Goal: Use online tool/utility: Utilize a website feature to perform a specific function

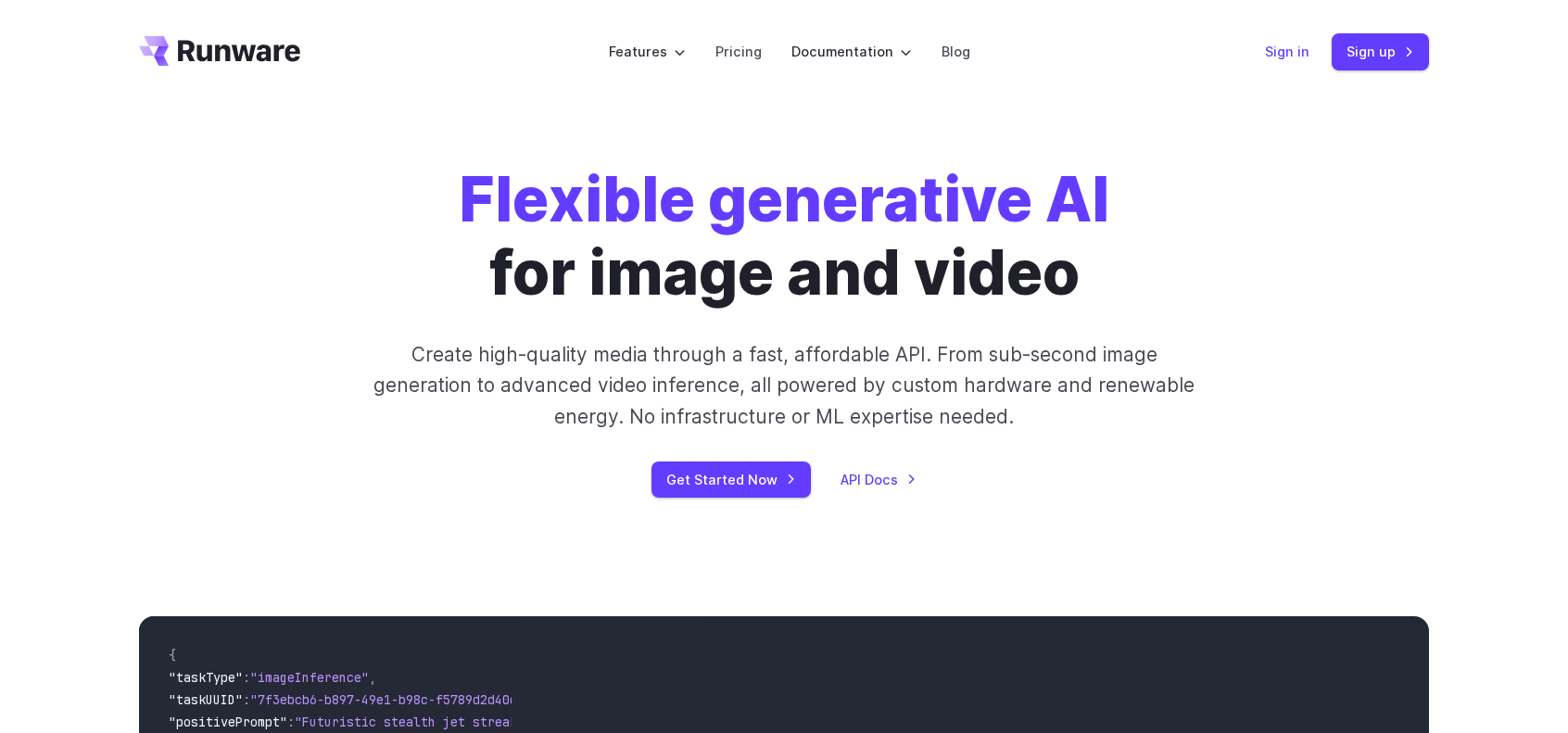
drag, startPoint x: 1318, startPoint y: 145, endPoint x: 1285, endPoint y: 57, distance: 94.0
click at [1312, 133] on div "Flexible generative AI for image and video Create high-quality media through a …" at bounding box center [784, 330] width 1568 height 453
click at [1295, 49] on link "Sign in" at bounding box center [1286, 51] width 44 height 22
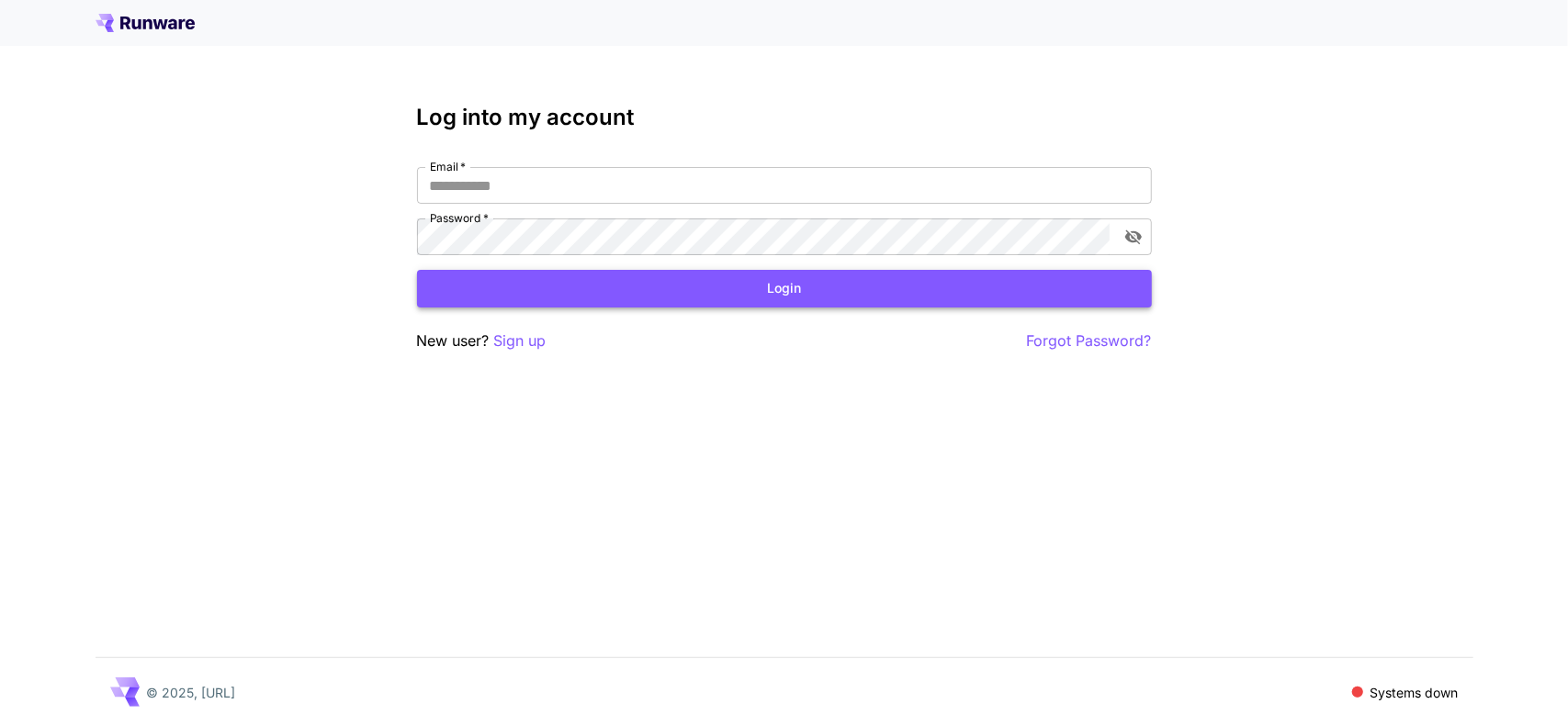
type input "**********"
click at [598, 286] on button "Login" at bounding box center [784, 289] width 735 height 38
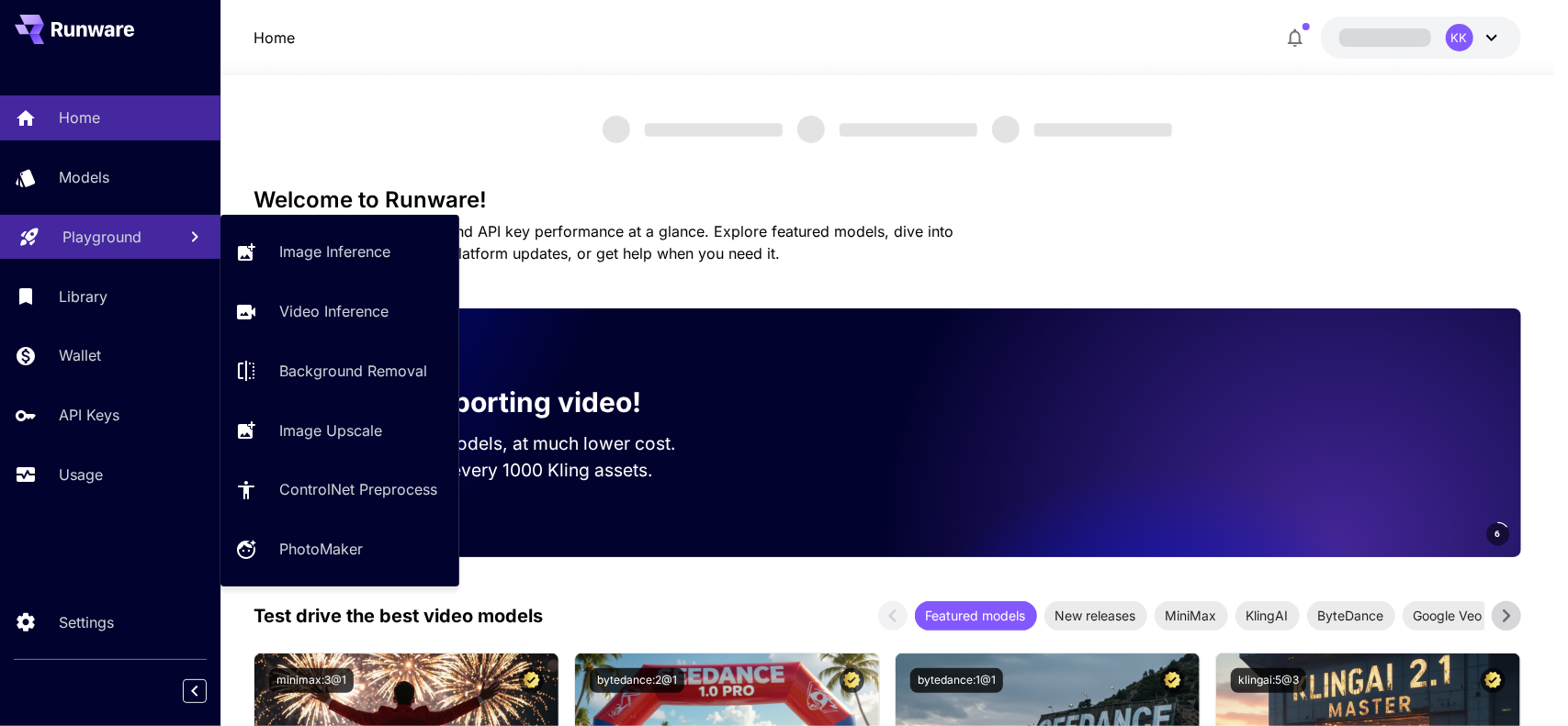
click at [121, 243] on p "Playground" at bounding box center [102, 236] width 79 height 22
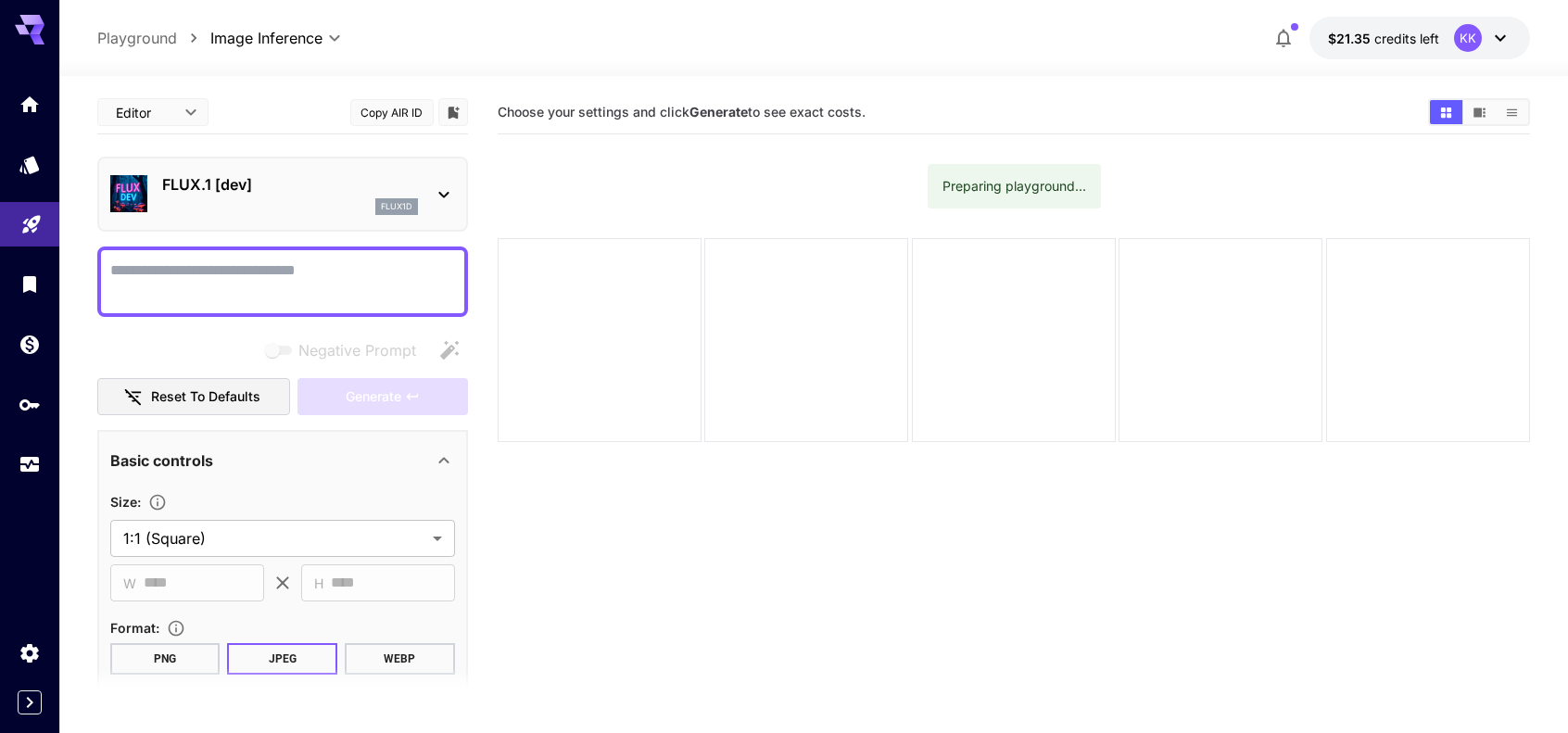
click at [275, 188] on p "FLUX.1 [dev]" at bounding box center [291, 184] width 256 height 23
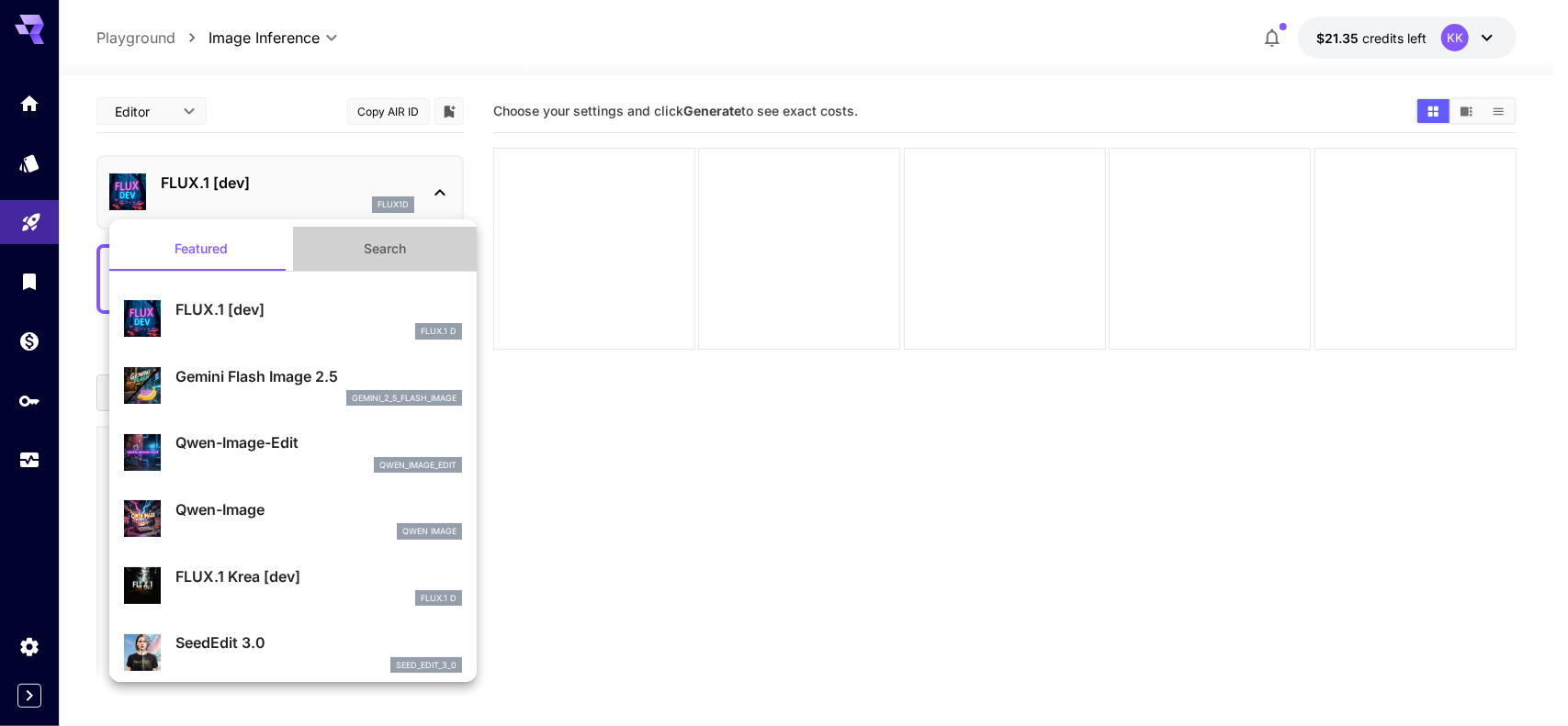
click at [386, 250] on button "Search" at bounding box center [385, 248] width 184 height 44
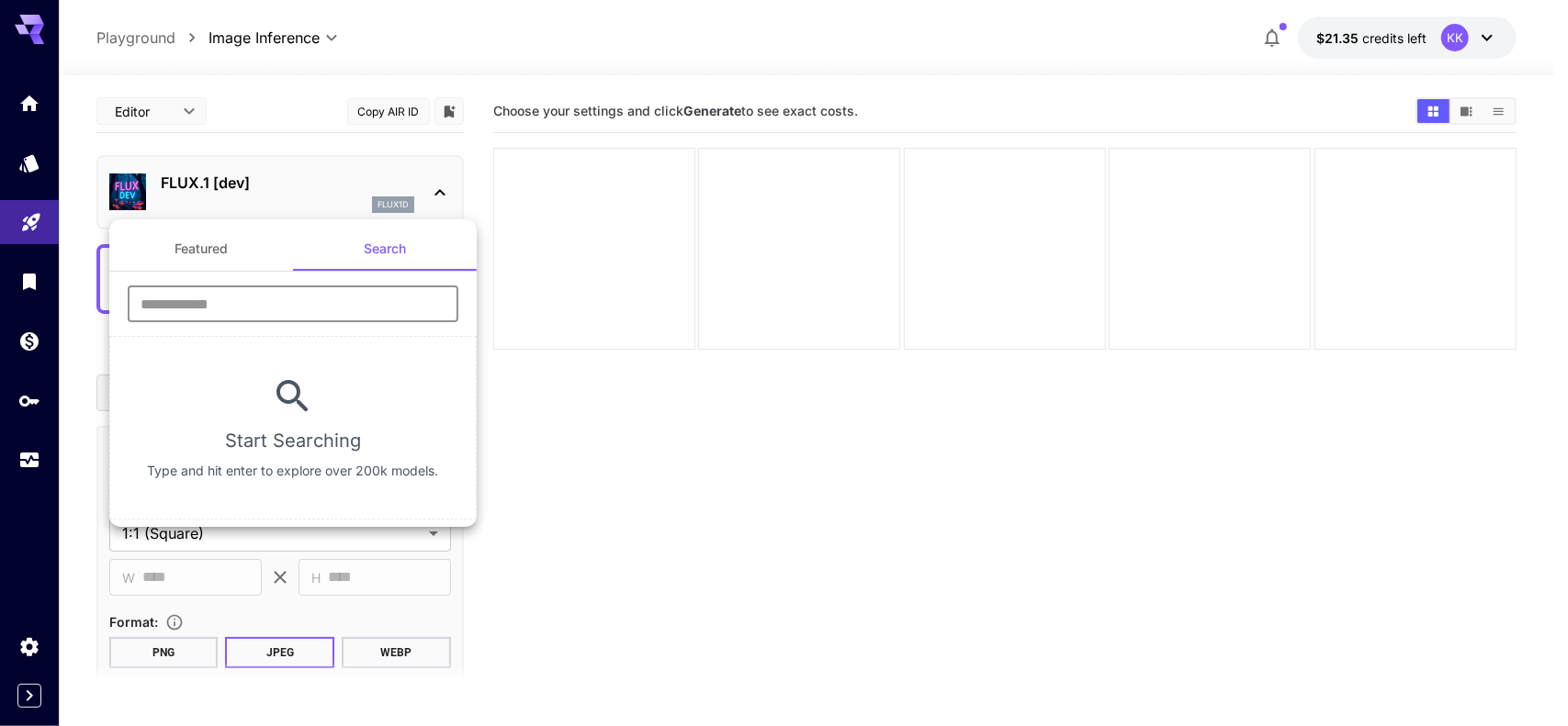
click at [302, 321] on input "text" at bounding box center [293, 304] width 331 height 37
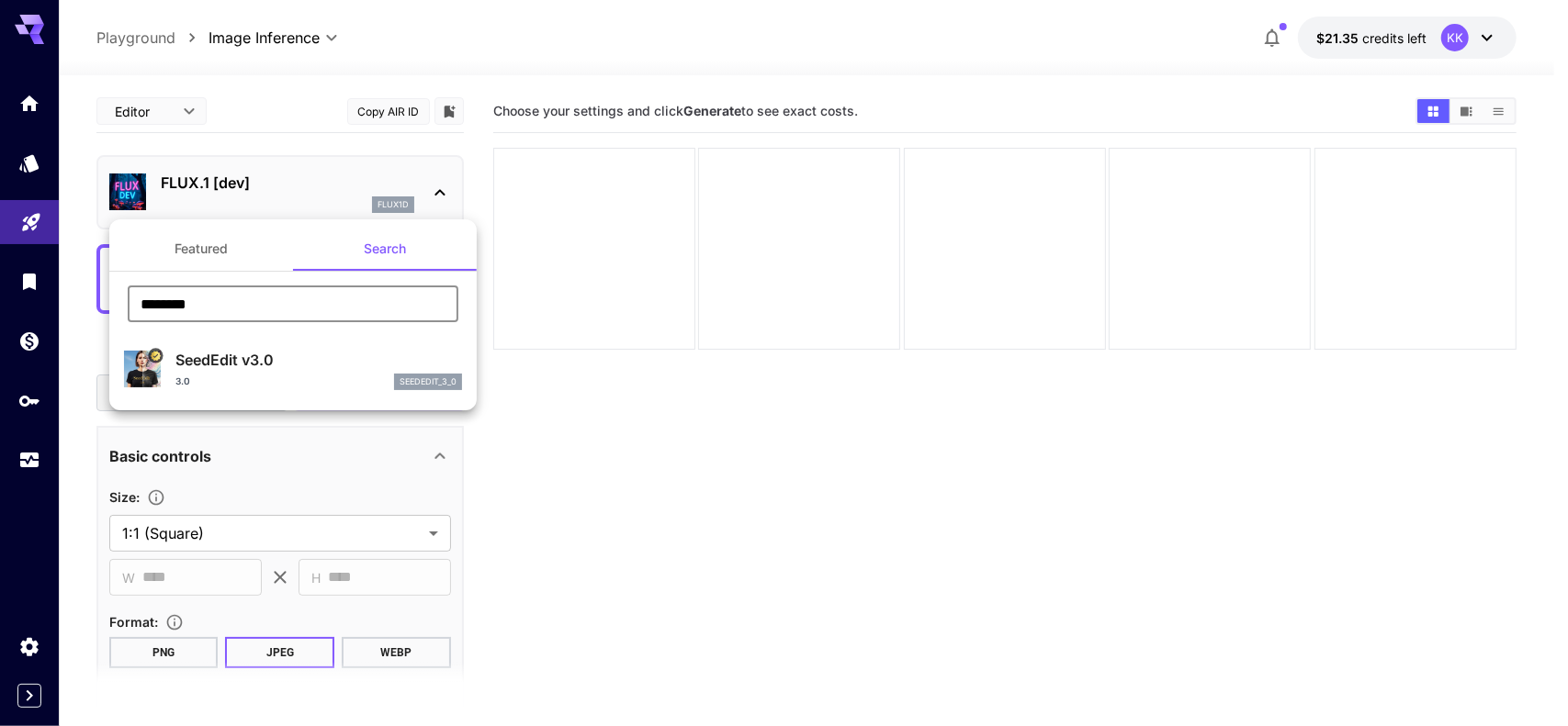
type input "********"
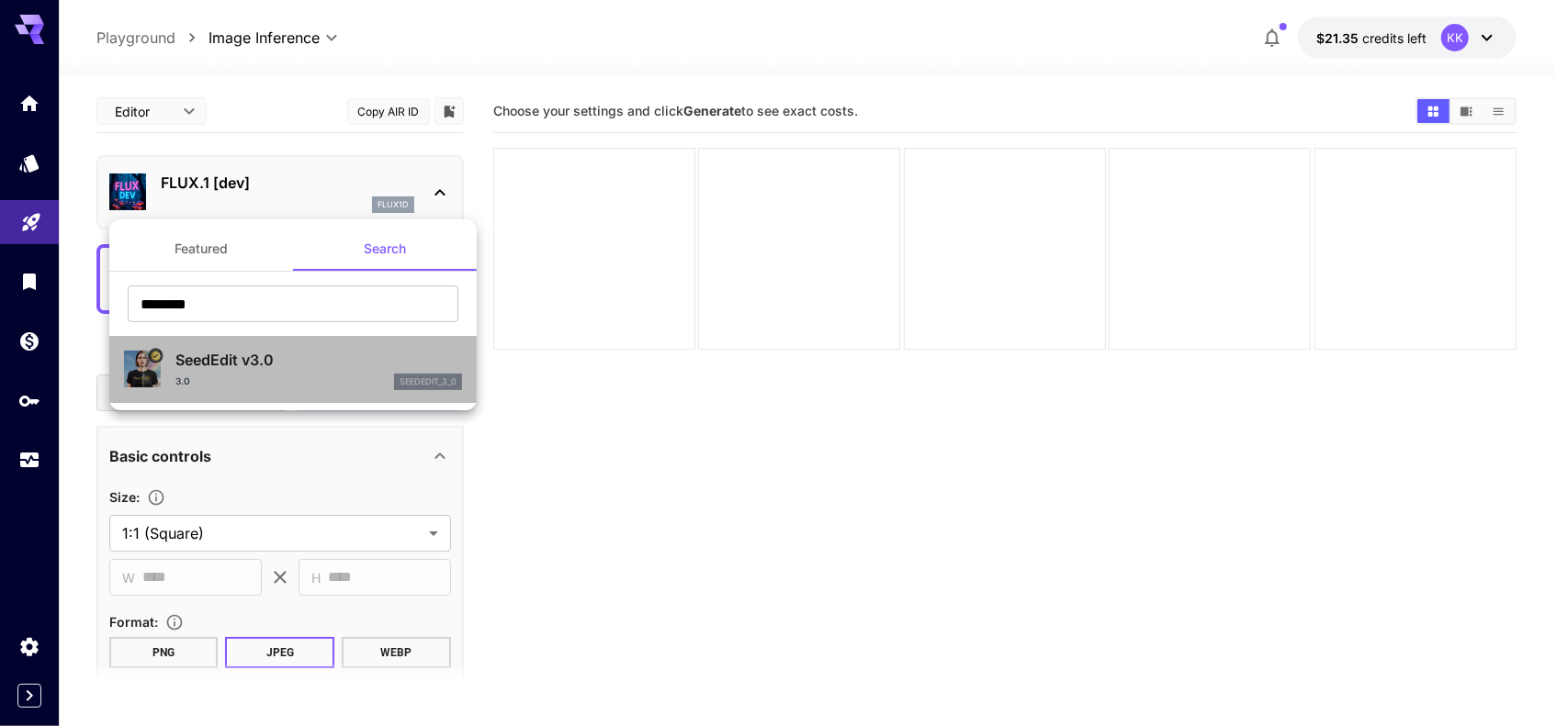
click at [274, 370] on p "SeedEdit v3.0" at bounding box center [319, 359] width 287 height 22
type input "***"
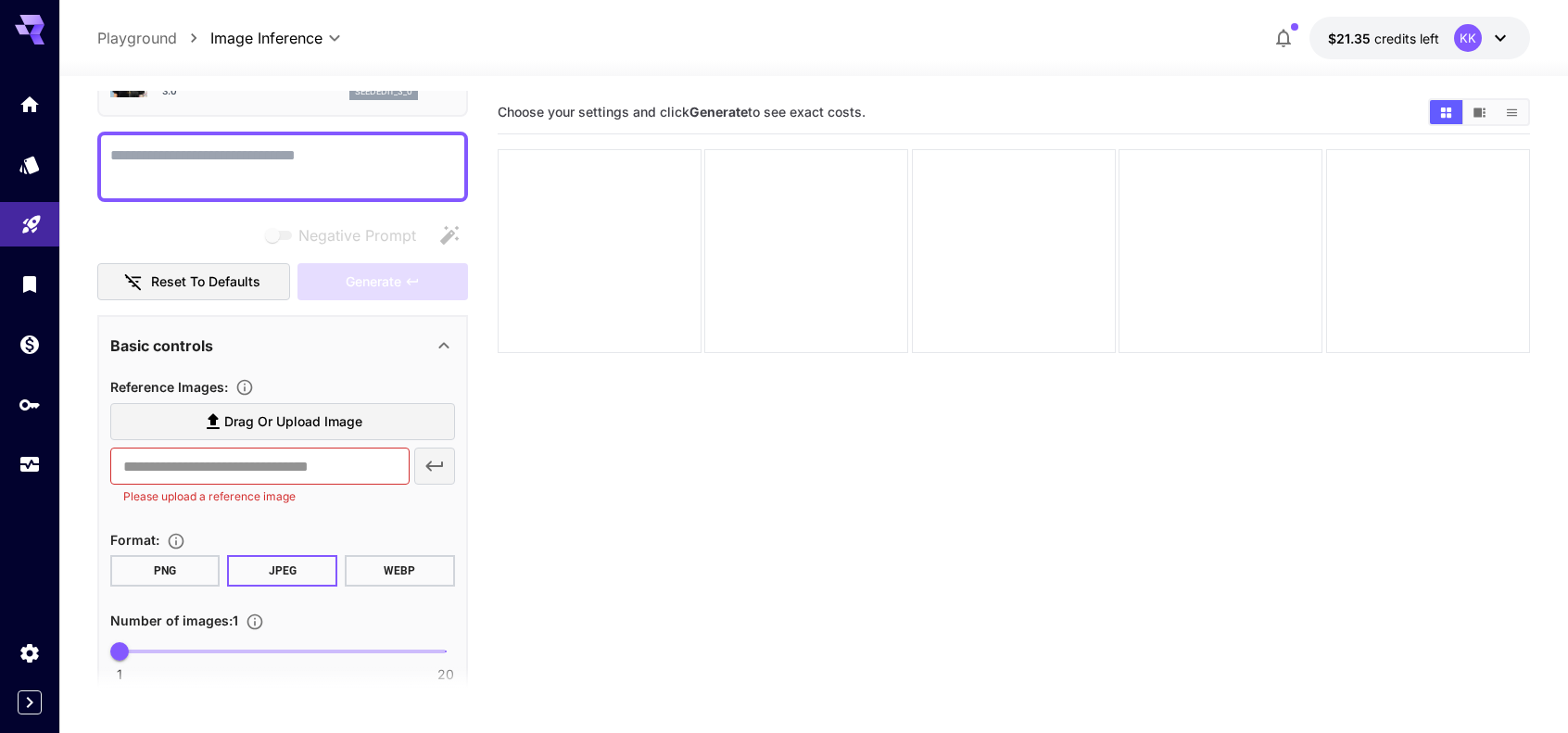
scroll to position [185, 0]
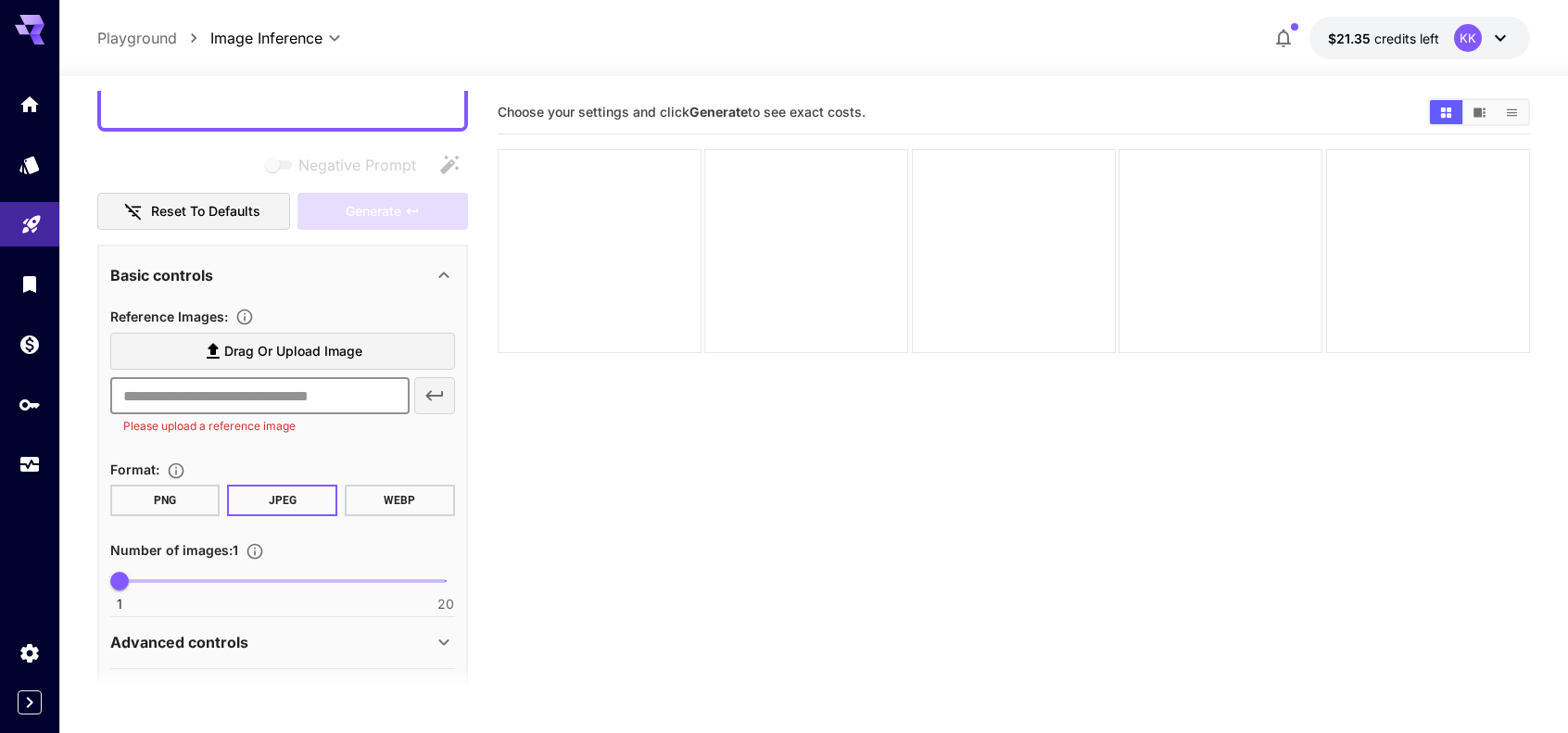
click at [309, 398] on input "text" at bounding box center [260, 396] width 299 height 37
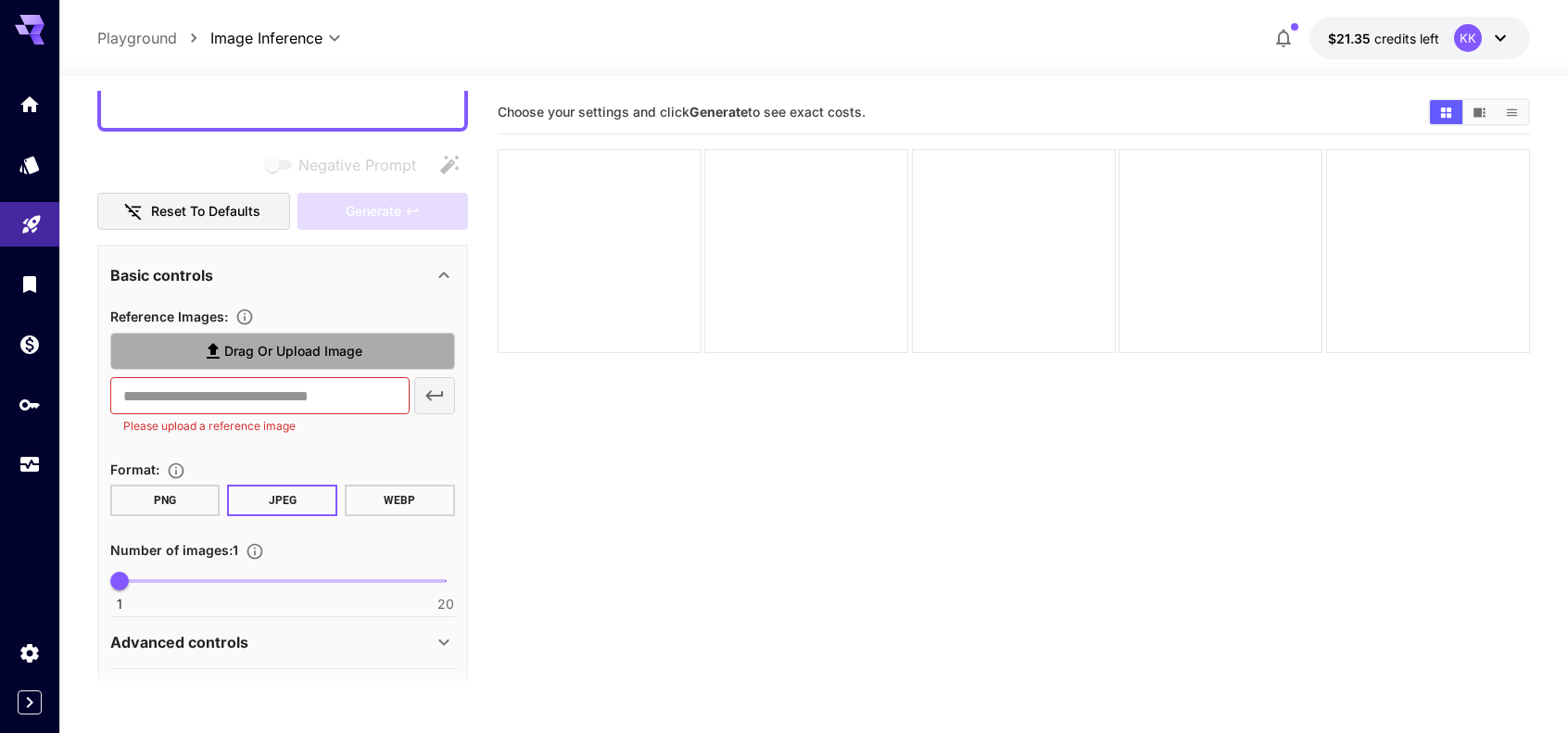
click at [300, 353] on span "Drag or upload image" at bounding box center [294, 352] width 138 height 24
click at [0, 0] on input "Drag or upload image" at bounding box center [0, 0] width 0 height 0
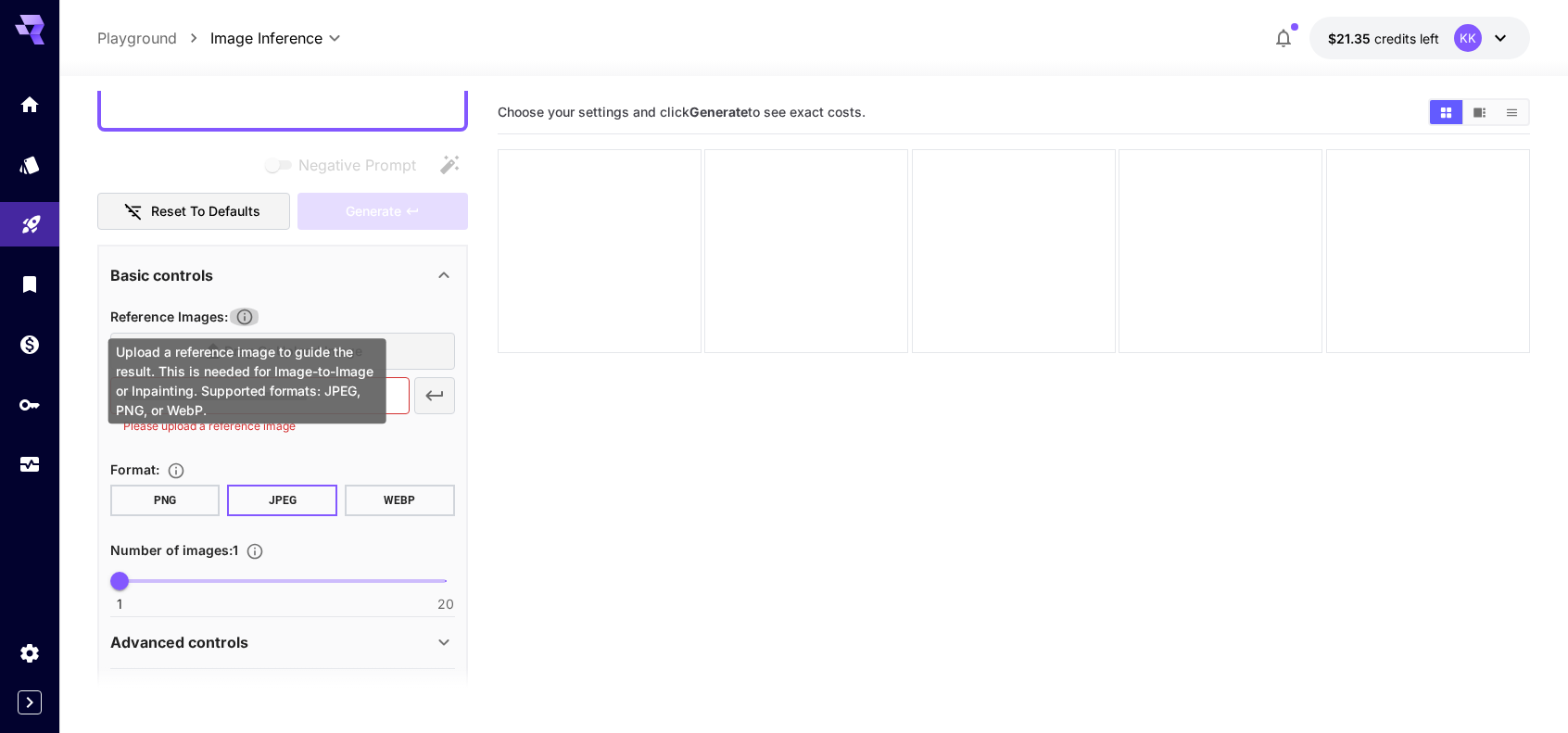
click at [252, 318] on icon "Upload a reference image to guide the result. This is needed for Image-to-Image…" at bounding box center [244, 316] width 19 height 19
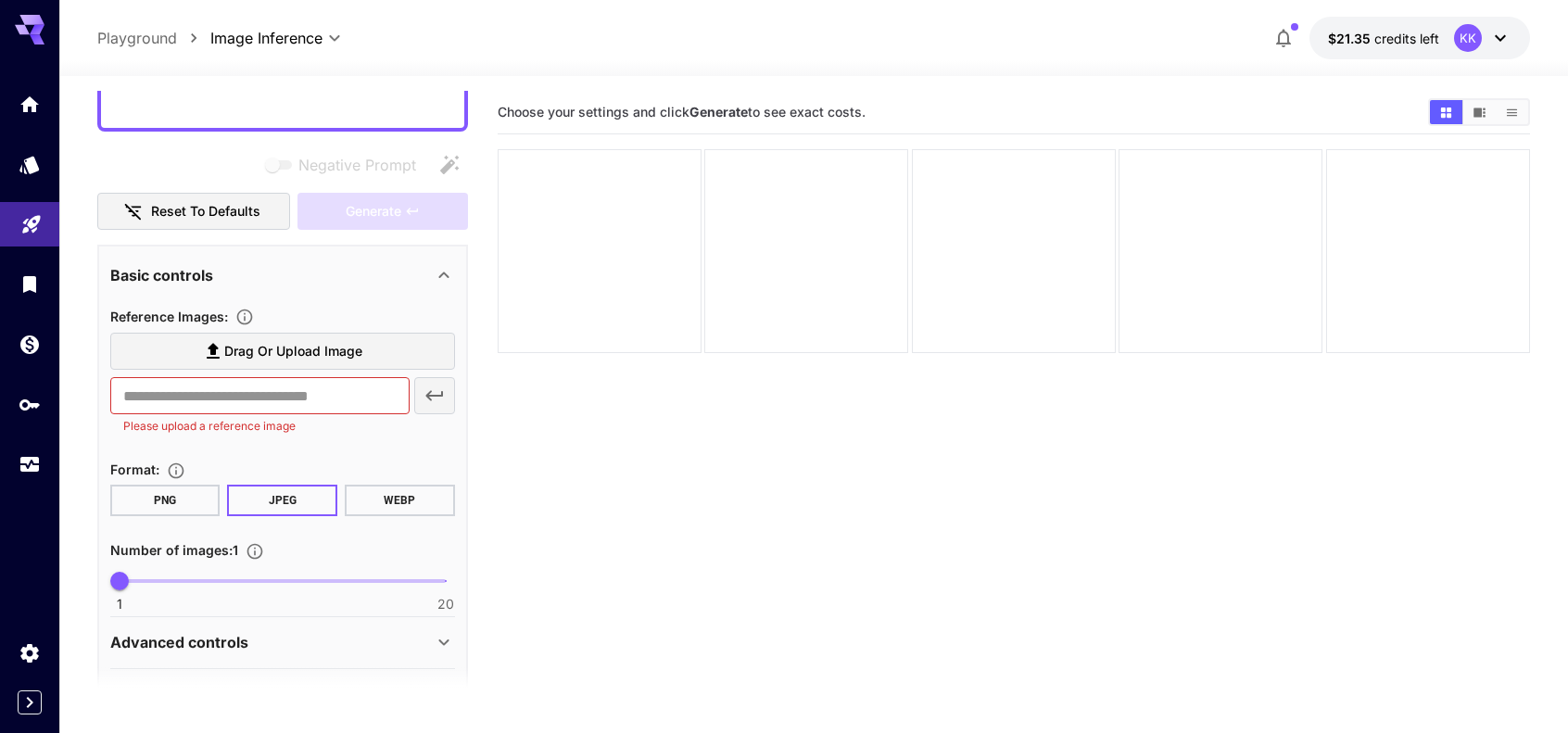
click at [364, 454] on div "Reference Images : Drag or upload image ​ Please upload a reference image Forma…" at bounding box center [283, 458] width 345 height 305
click at [343, 390] on input "text" at bounding box center [260, 396] width 299 height 37
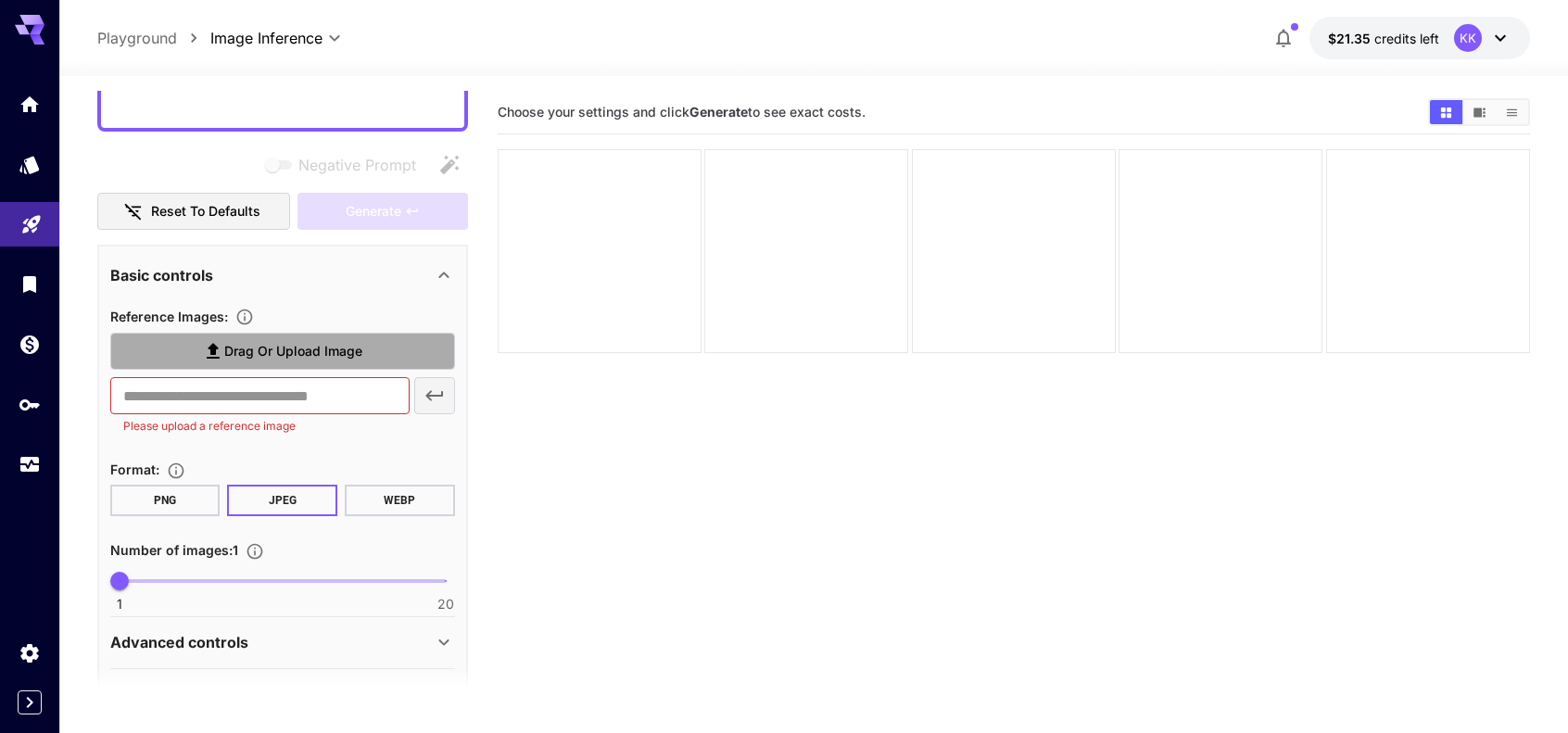
click at [327, 343] on span "Drag or upload image" at bounding box center [294, 352] width 138 height 24
click at [0, 0] on input "Drag or upload image" at bounding box center [0, 0] width 0 height 0
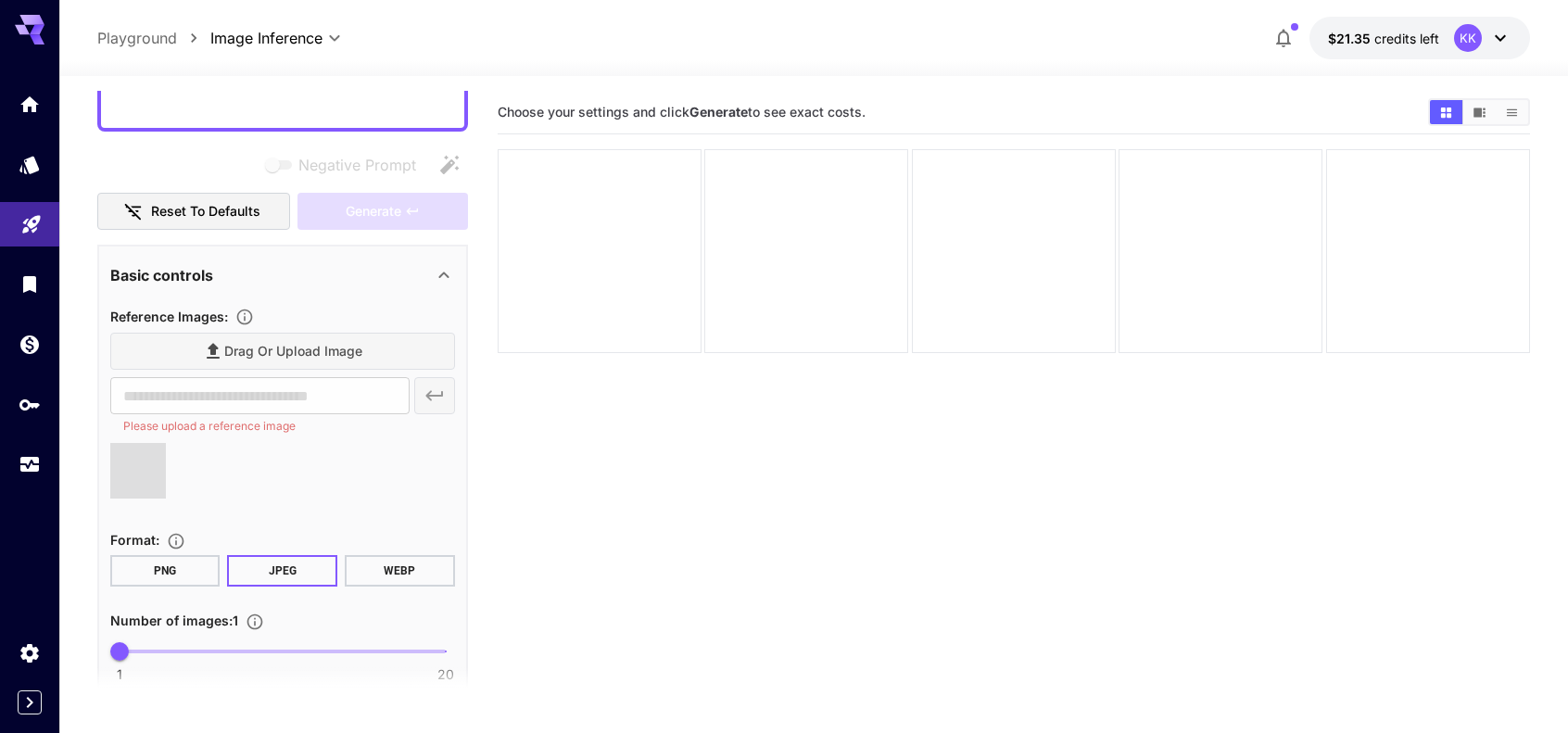
type input "**********"
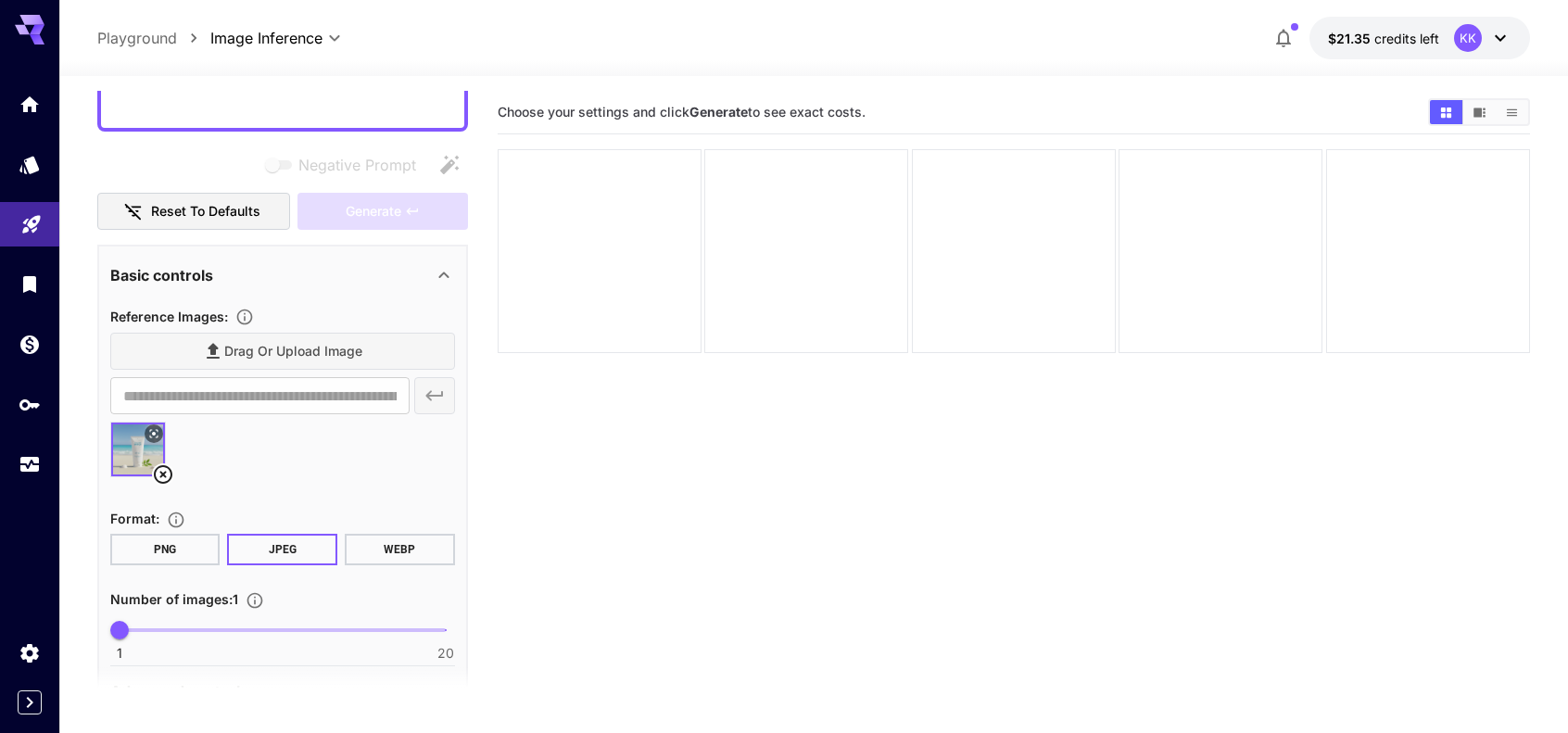
click at [271, 354] on div "Drag or upload image" at bounding box center [283, 352] width 345 height 38
click at [251, 350] on div "Drag or upload image" at bounding box center [283, 352] width 345 height 38
click at [213, 352] on div "Drag or upload image" at bounding box center [283, 352] width 345 height 38
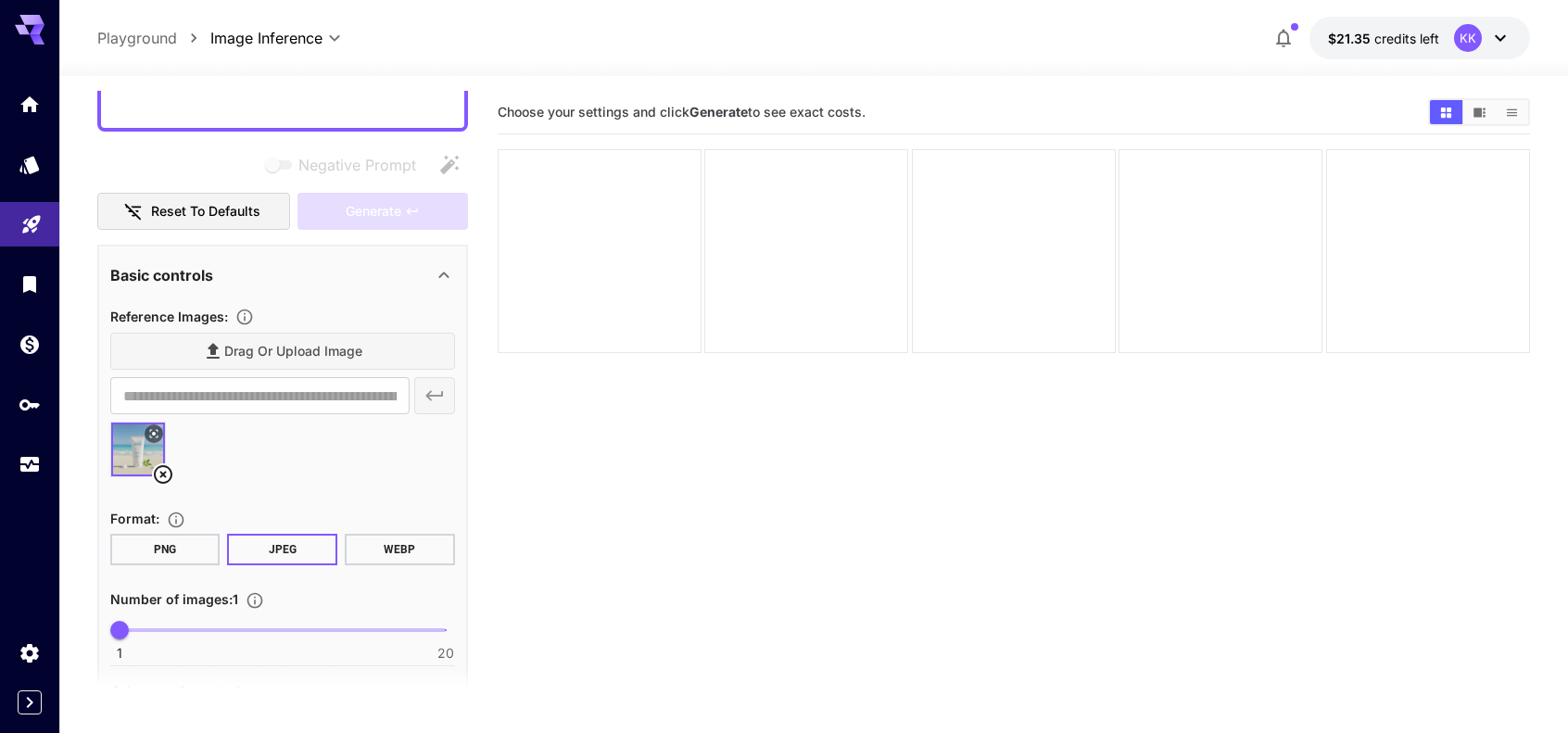
click at [229, 352] on div "Drag or upload image" at bounding box center [283, 352] width 345 height 38
click at [241, 346] on div "Drag or upload image" at bounding box center [283, 352] width 345 height 38
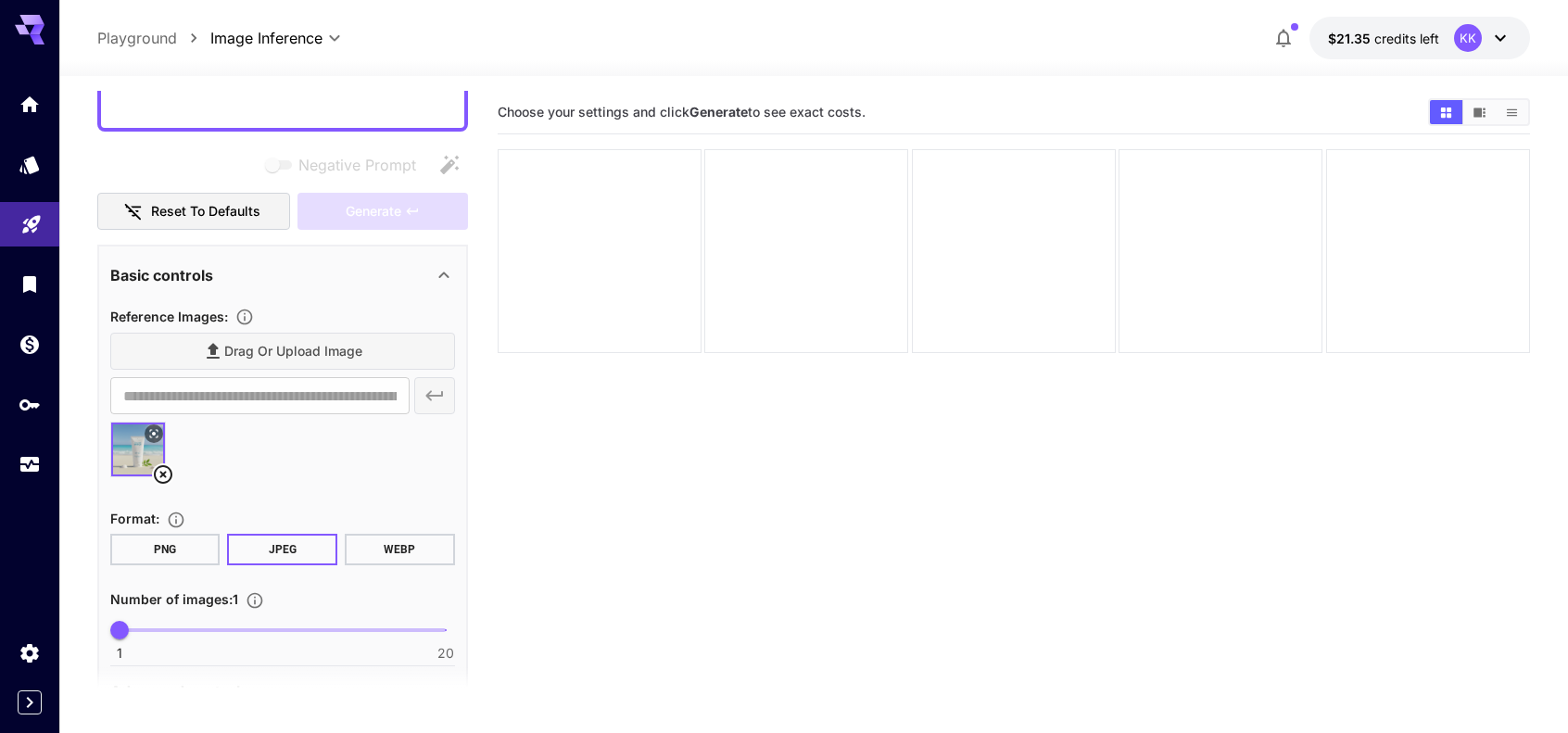
click at [241, 346] on div "Drag or upload image" at bounding box center [283, 352] width 345 height 38
click at [241, 349] on div "Drag or upload image" at bounding box center [283, 352] width 345 height 38
drag, startPoint x: 241, startPoint y: 357, endPoint x: 186, endPoint y: 451, distance: 108.9
click at [239, 362] on div "Drag or upload image" at bounding box center [283, 352] width 345 height 38
click at [163, 471] on icon at bounding box center [163, 474] width 23 height 23
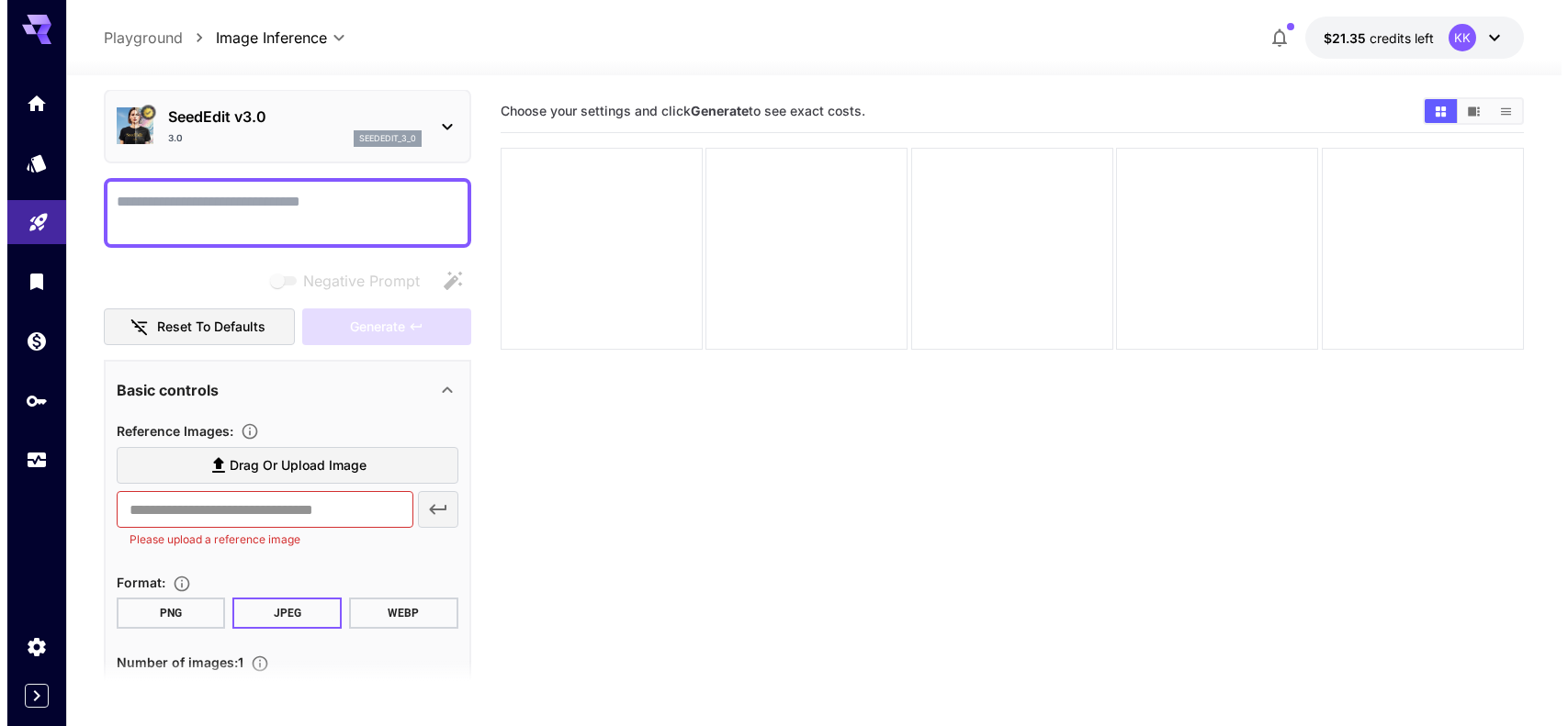
scroll to position [0, 0]
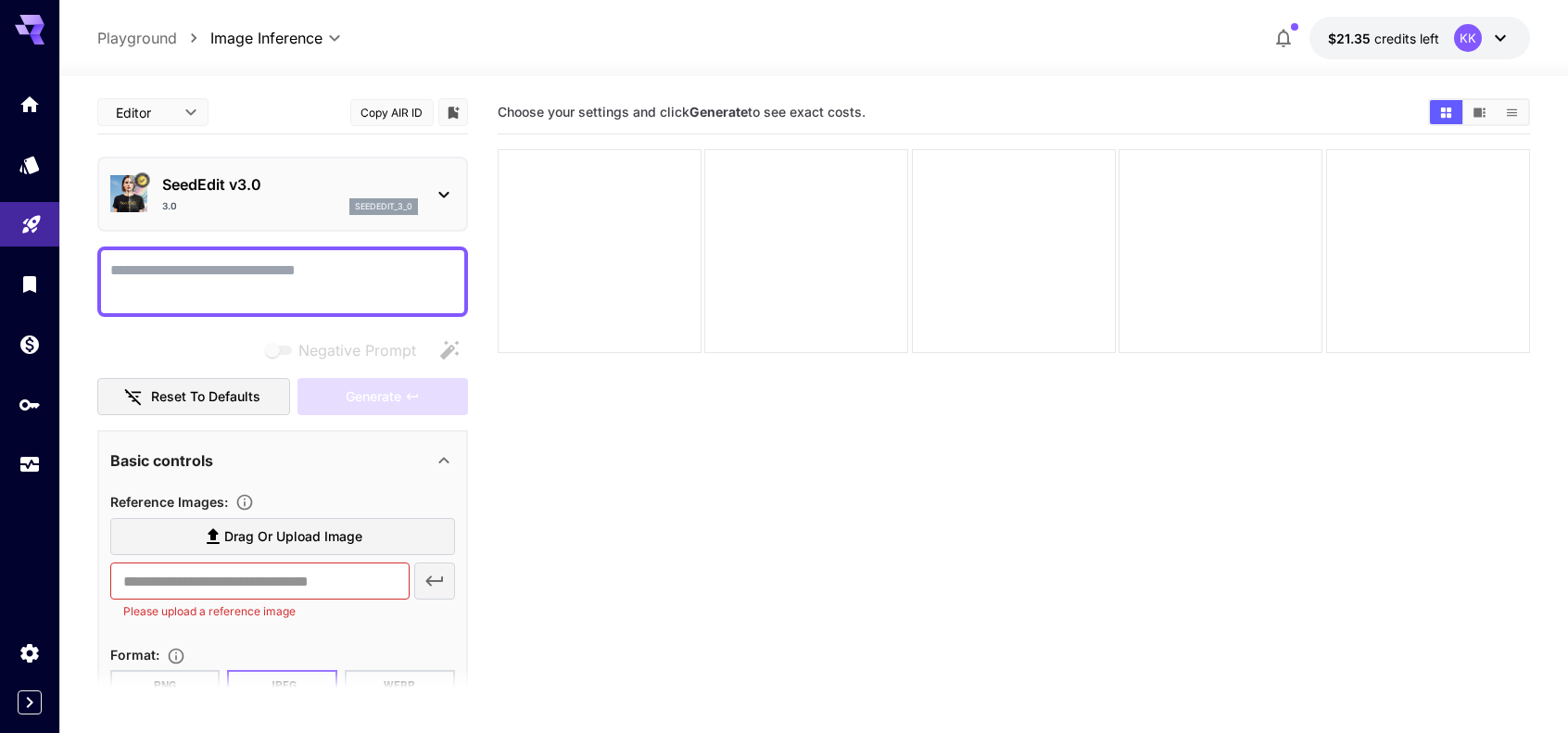
click at [242, 175] on p "SeedEdit v3.0" at bounding box center [291, 184] width 256 height 23
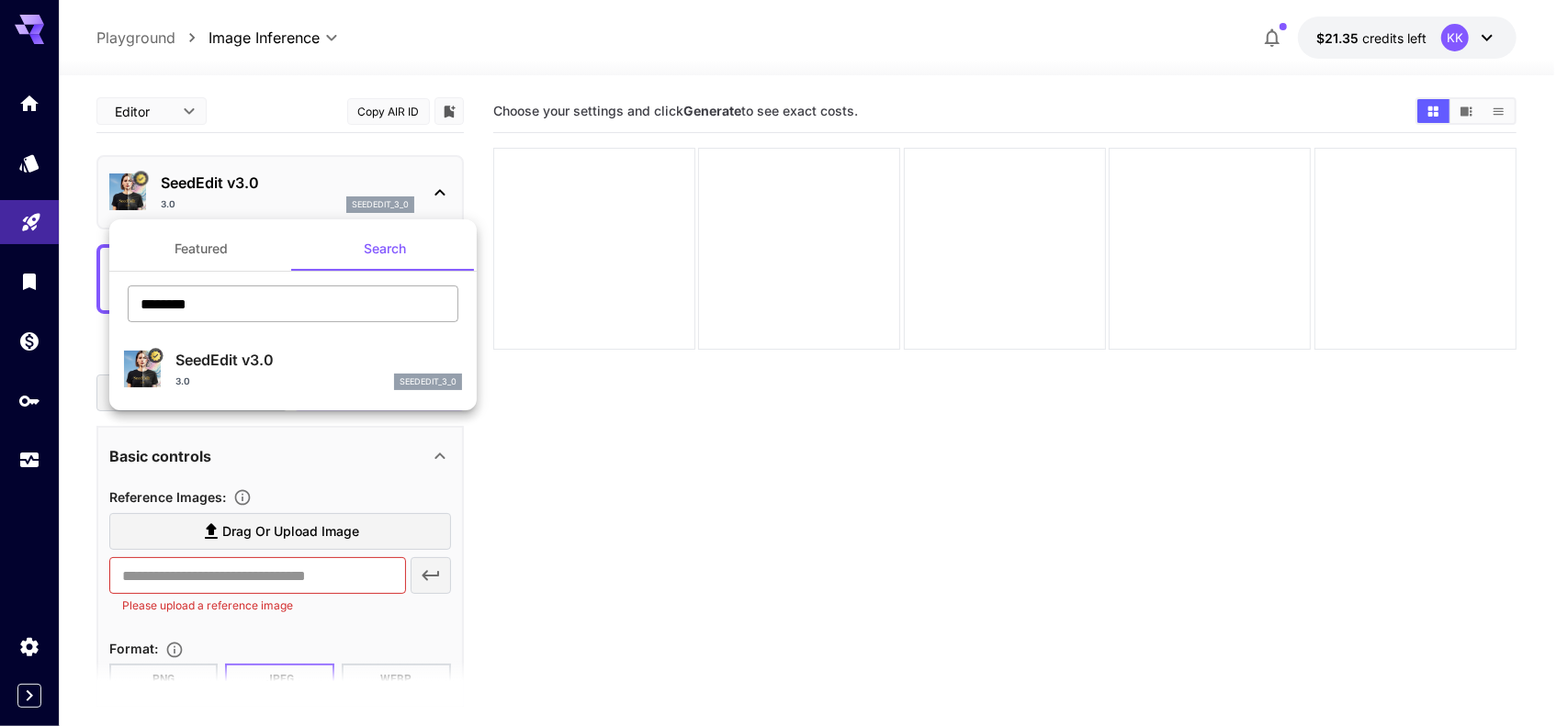
click at [280, 306] on input "********" at bounding box center [293, 304] width 331 height 37
click at [206, 247] on button "Featured" at bounding box center [201, 248] width 184 height 44
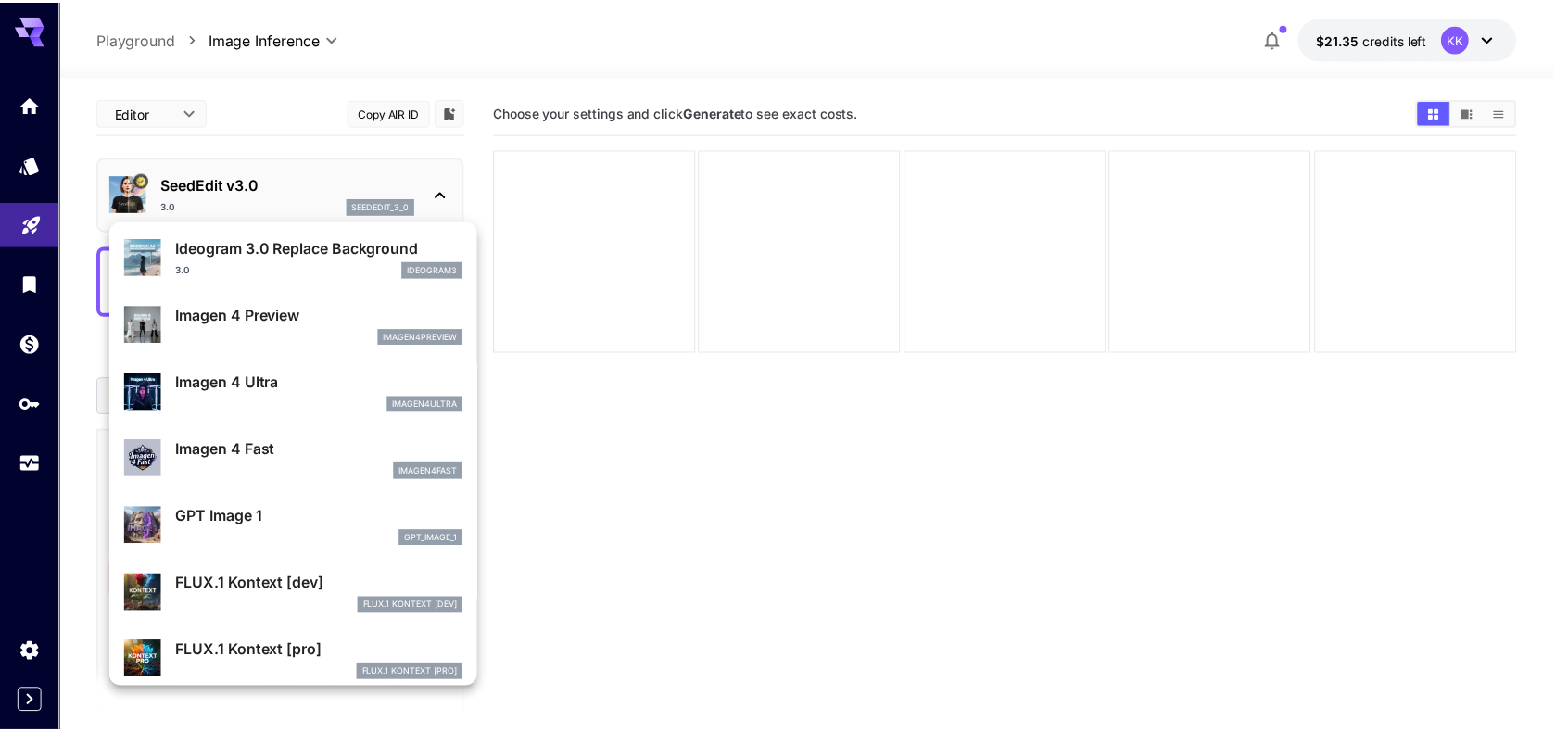
scroll to position [837, 0]
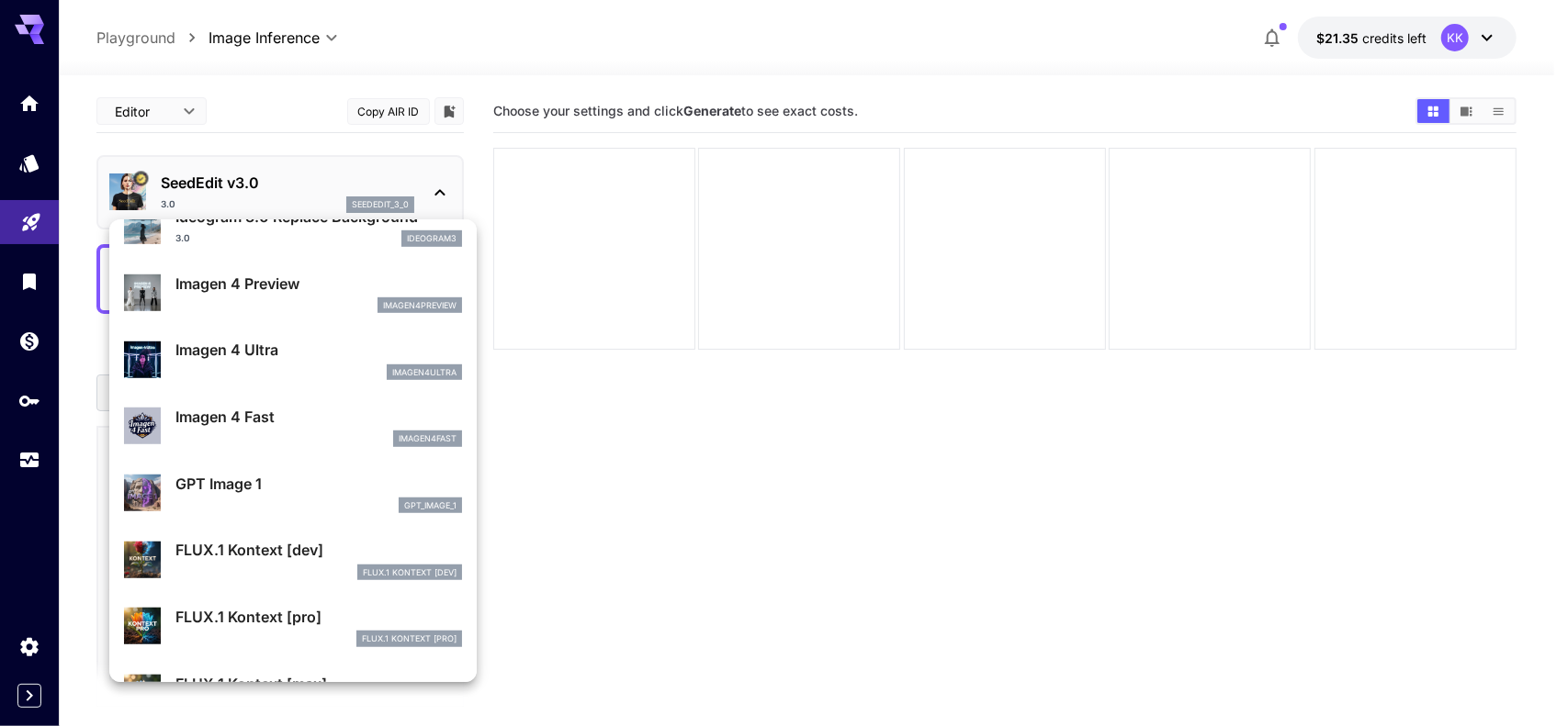
click at [245, 603] on div "FLUX.1 Kontext [pro] FLUX.1 Kontext [pro]" at bounding box center [293, 625] width 338 height 56
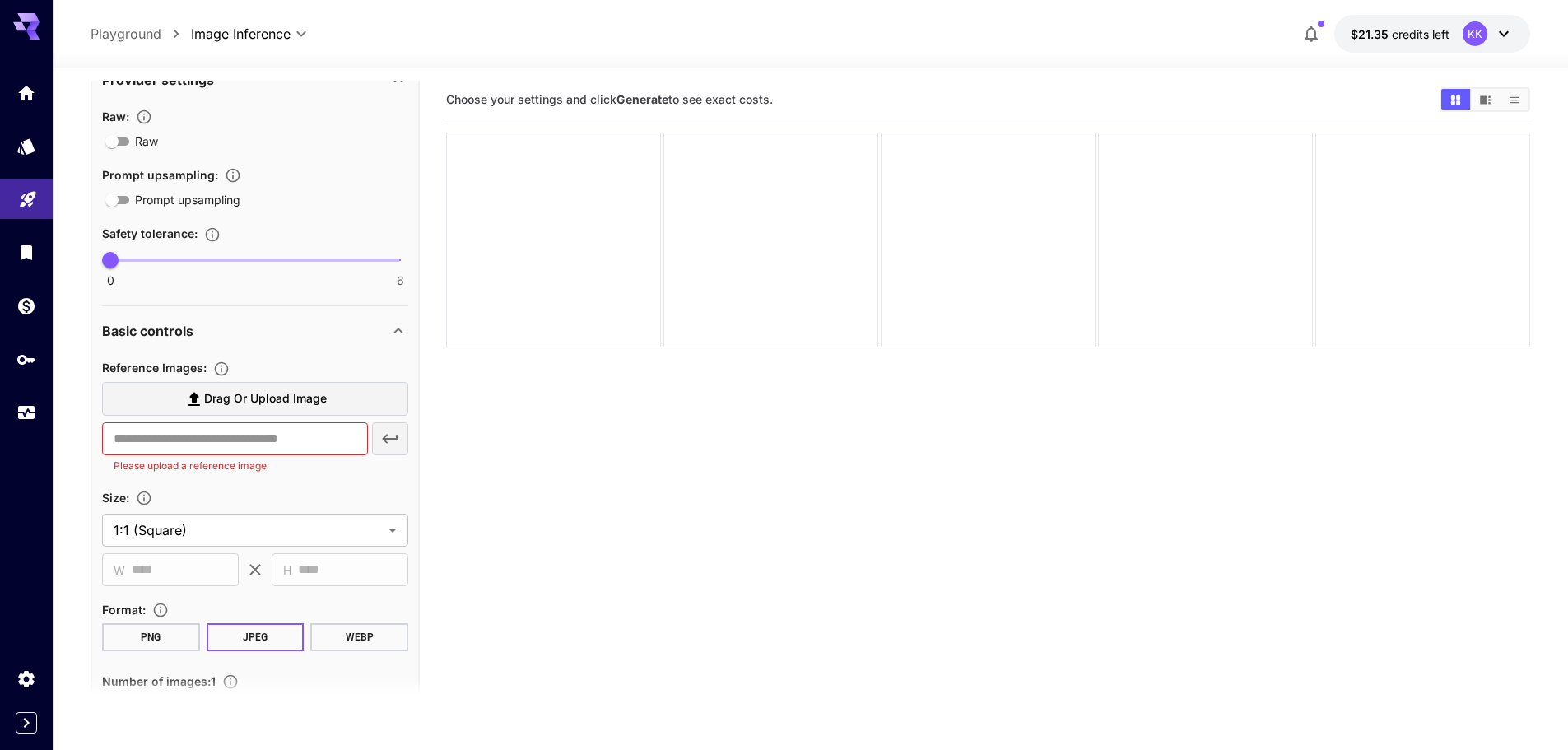
scroll to position [329, 0]
